Goal: Entertainment & Leisure: Consume media (video, audio)

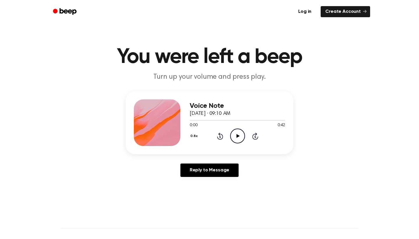
click at [234, 133] on icon "Play Audio" at bounding box center [237, 135] width 15 height 15
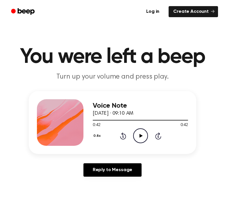
click at [143, 137] on icon "Play Audio" at bounding box center [140, 135] width 15 height 15
click at [175, 119] on div at bounding box center [141, 120] width 96 height 5
click at [179, 121] on div at bounding box center [141, 120] width 96 height 1
click at [139, 137] on icon "Play Audio" at bounding box center [140, 135] width 15 height 15
click at [178, 120] on div at bounding box center [141, 120] width 96 height 1
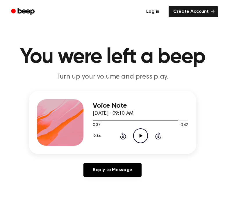
click at [140, 138] on icon "Play Audio" at bounding box center [140, 135] width 15 height 15
click at [140, 138] on icon "Pause Audio" at bounding box center [140, 135] width 15 height 15
click at [137, 136] on icon "Play Audio" at bounding box center [140, 135] width 15 height 15
click at [138, 136] on icon "Play Audio" at bounding box center [140, 135] width 15 height 15
click at [169, 119] on div at bounding box center [141, 120] width 96 height 5
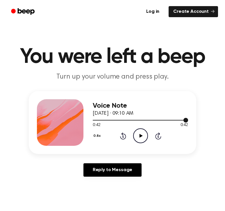
click at [170, 120] on div at bounding box center [141, 120] width 96 height 1
click at [145, 134] on icon "Play Audio" at bounding box center [140, 135] width 15 height 15
click at [143, 135] on icon "Play Audio" at bounding box center [140, 135] width 15 height 15
click at [112, 121] on div at bounding box center [141, 120] width 96 height 5
click at [134, 134] on icon "Play Audio" at bounding box center [140, 135] width 15 height 15
